Goal: Task Accomplishment & Management: Manage account settings

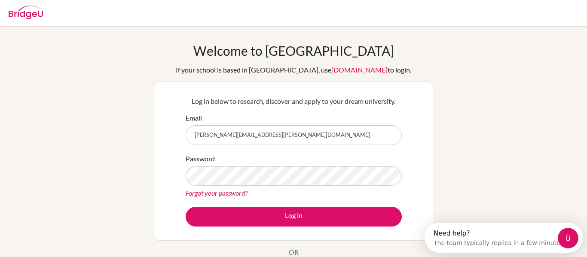
type input "[PERSON_NAME][EMAIL_ADDRESS][PERSON_NAME][DOMAIN_NAME]"
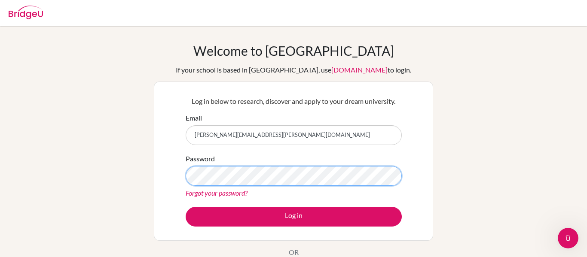
click at [186, 207] on button "Log in" at bounding box center [294, 217] width 216 height 20
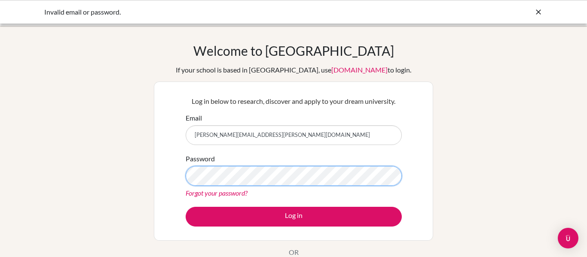
click at [186, 207] on button "Log in" at bounding box center [294, 217] width 216 height 20
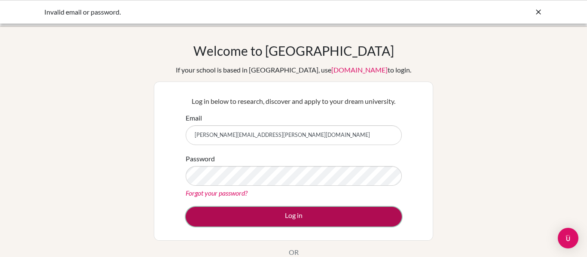
click at [239, 211] on button "Log in" at bounding box center [294, 217] width 216 height 20
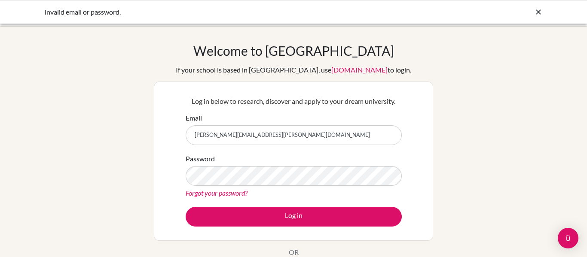
click at [273, 74] on div "If your school is based in China, use app.bridge-u.com.cn to login." at bounding box center [294, 70] width 236 height 10
click at [536, 13] on icon at bounding box center [538, 12] width 9 height 9
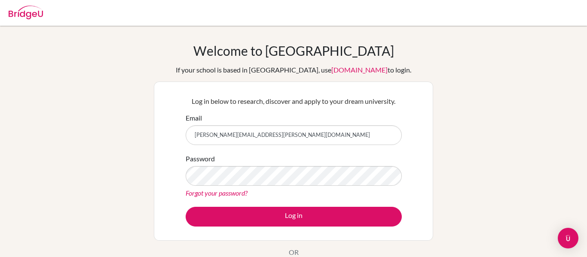
click at [545, 79] on div "Welcome to [GEOGRAPHIC_DATA] If your school is based in [GEOGRAPHIC_DATA], use …" at bounding box center [293, 183] width 587 height 281
